Goal: Ask a question

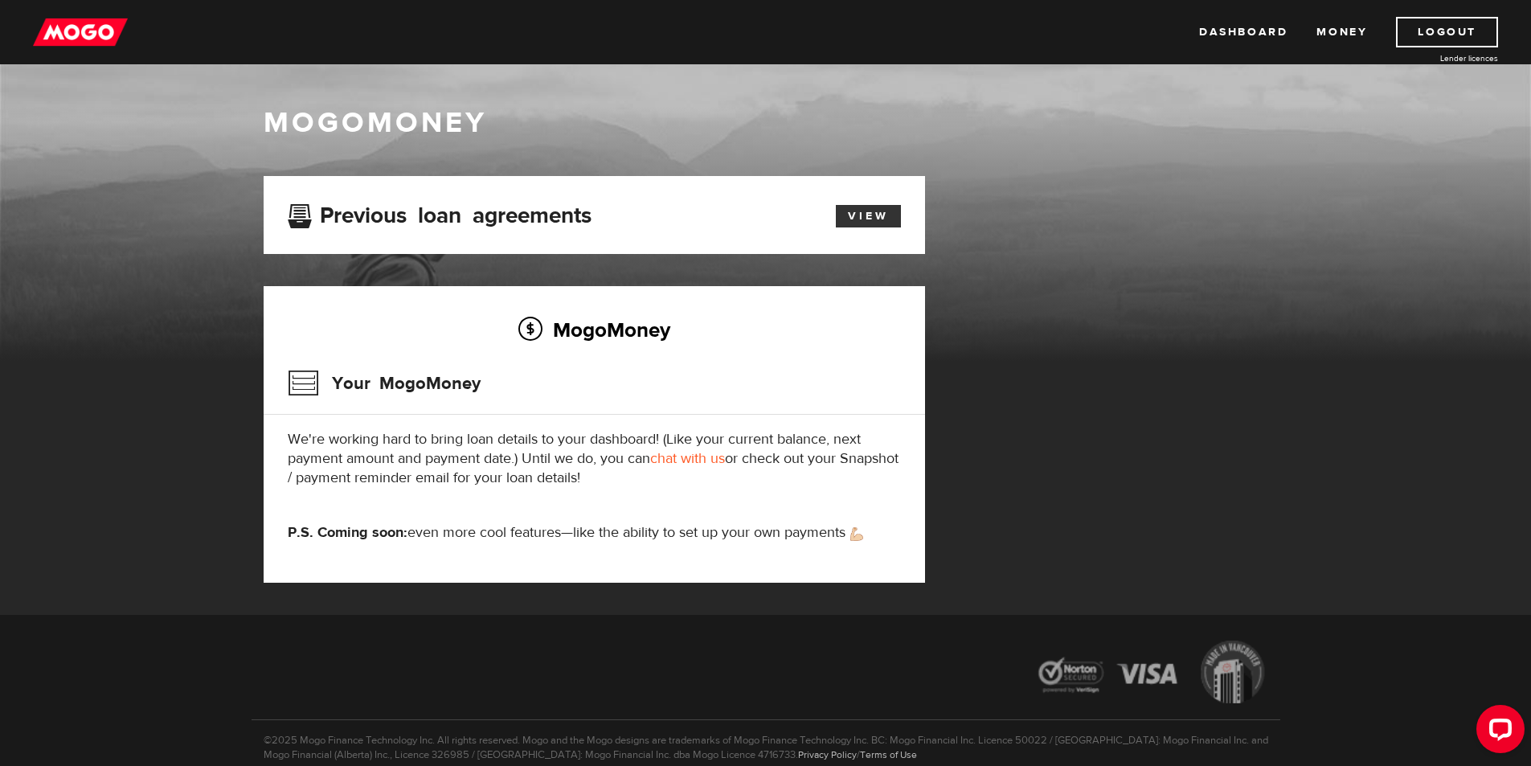
click at [857, 218] on link "View" at bounding box center [868, 216] width 65 height 23
click at [77, 40] on img at bounding box center [80, 32] width 95 height 31
click at [677, 464] on link "chat with us" at bounding box center [687, 458] width 75 height 18
